Goal: Connect with others: Connect with other users

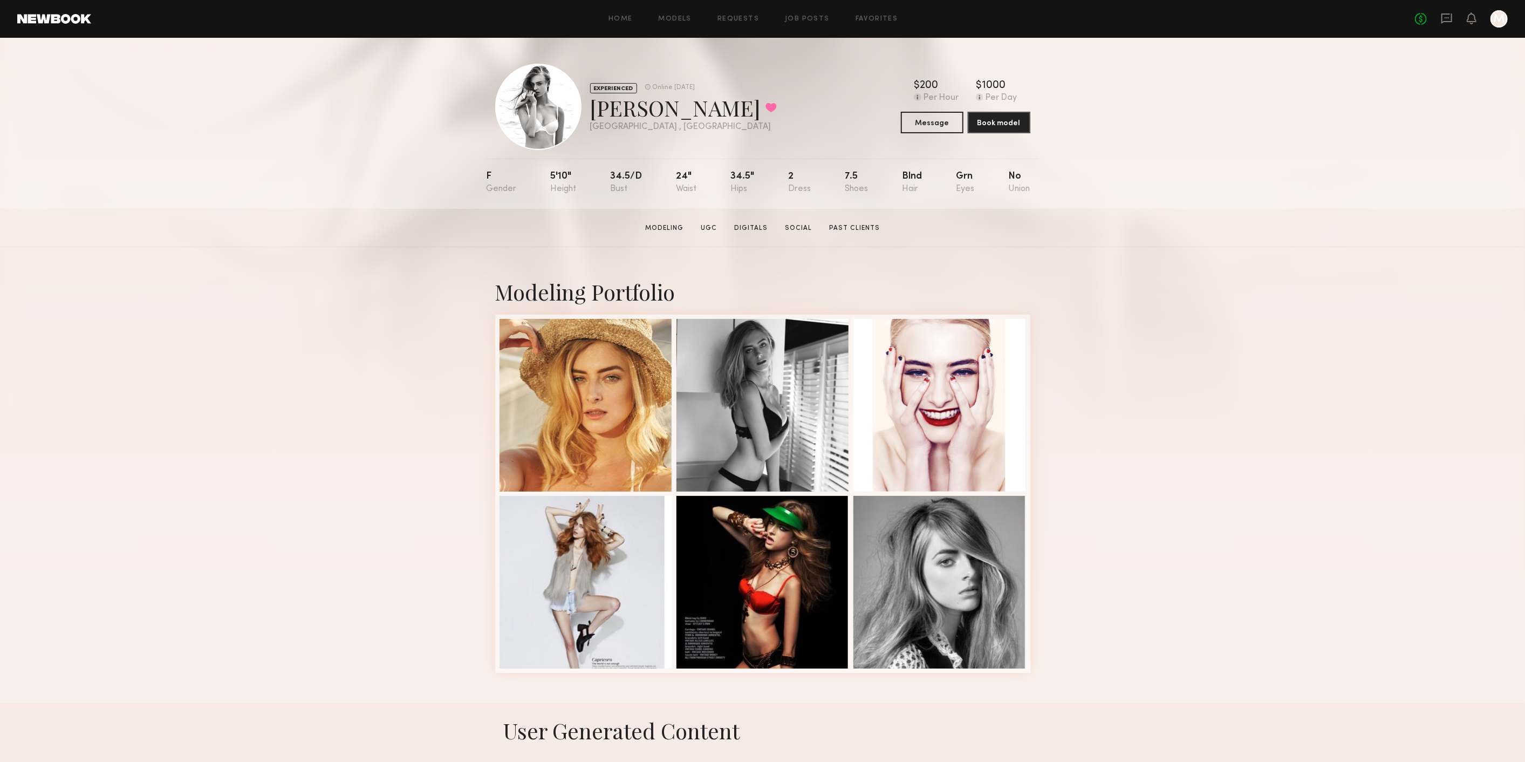
click at [1438, 15] on div "No fees up to $5,000 M" at bounding box center [1461, 18] width 93 height 17
click at [1445, 17] on icon at bounding box center [1447, 17] width 4 height 1
